Goal: Navigation & Orientation: Find specific page/section

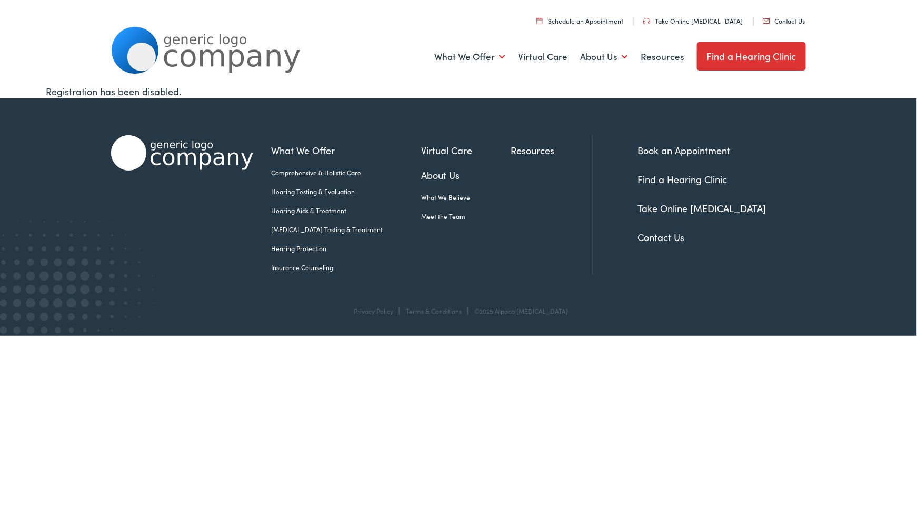
click at [895, 188] on footer "What We Offer Comprehensive & Holistic Care Hearing Testing & Evaluation Hearin…" at bounding box center [458, 216] width 917 height 237
click at [312, 148] on link "What We Offer" at bounding box center [346, 150] width 150 height 14
click at [0, 0] on link "Hearing Protection" at bounding box center [0, 0] width 0 height 0
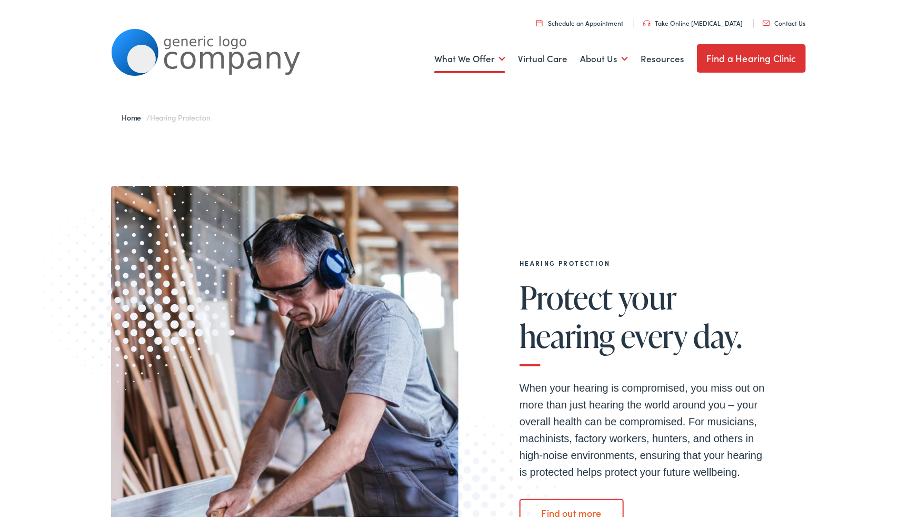
click at [606, 16] on link "Schedule an Appointment" at bounding box center [579, 20] width 87 height 9
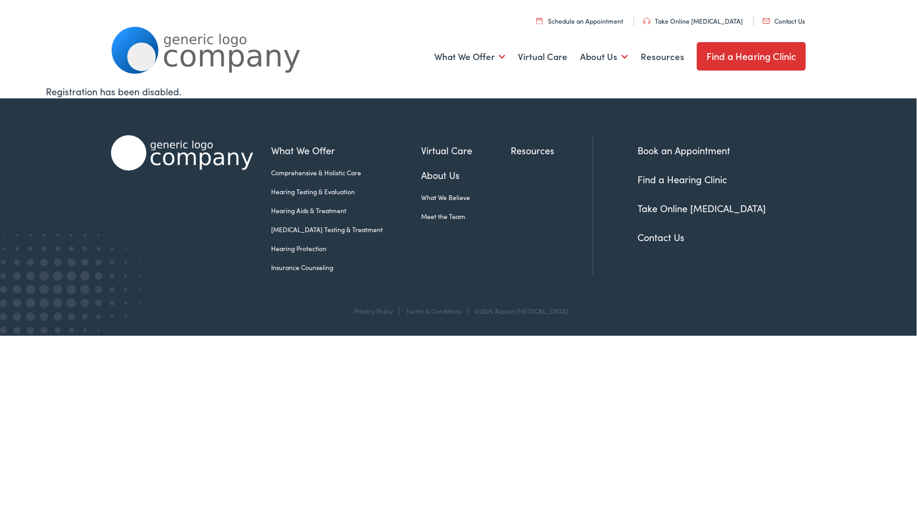
click at [791, 23] on link "Contact Us" at bounding box center [784, 20] width 43 height 9
